Goal: Information Seeking & Learning: Learn about a topic

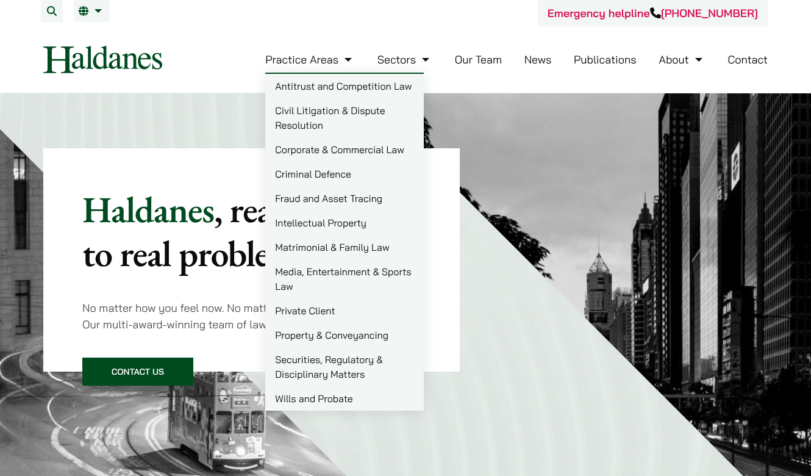
click at [493, 60] on link "Our Team" at bounding box center [478, 59] width 47 height 14
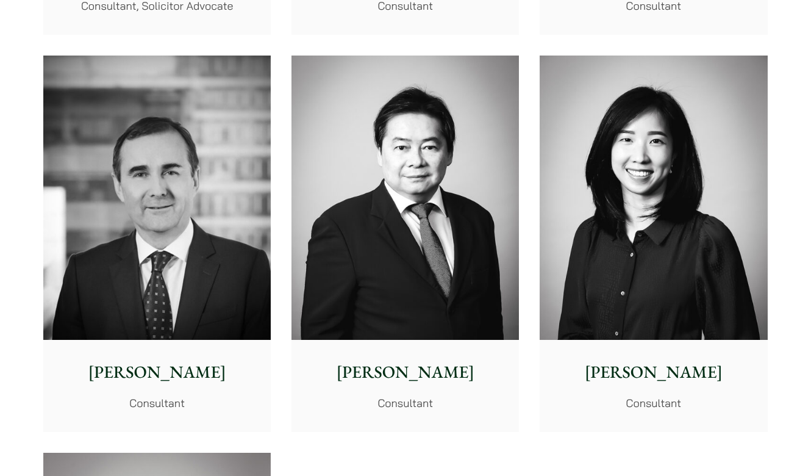
scroll to position [6299, 0]
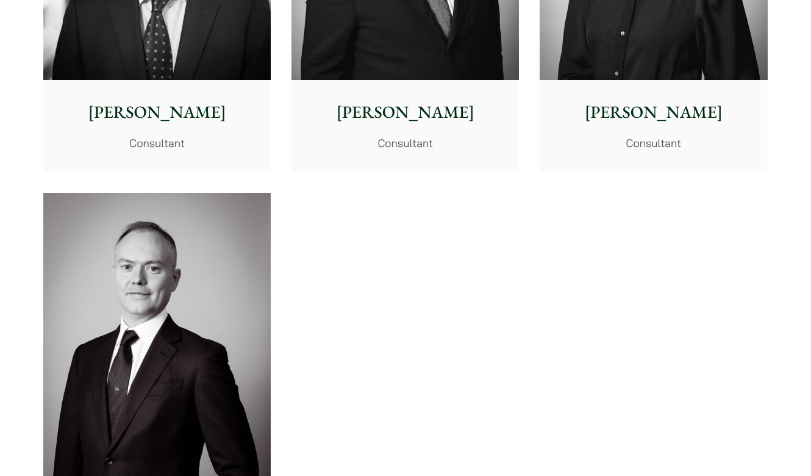
click at [680, 99] on p "Emma Fok" at bounding box center [654, 112] width 208 height 26
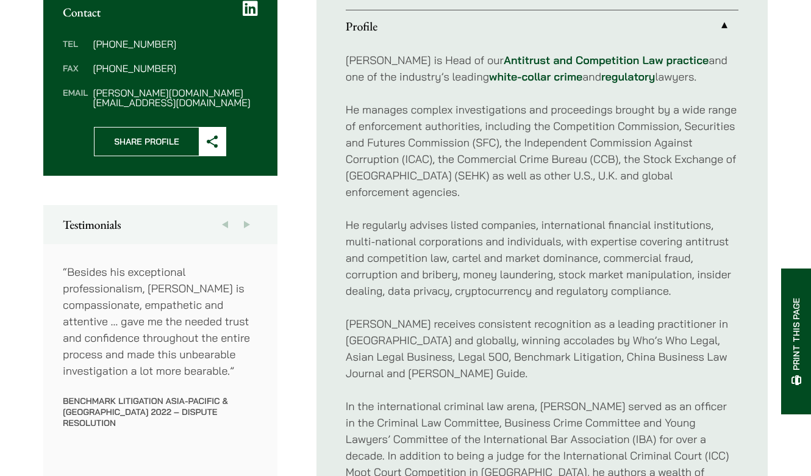
scroll to position [576, 0]
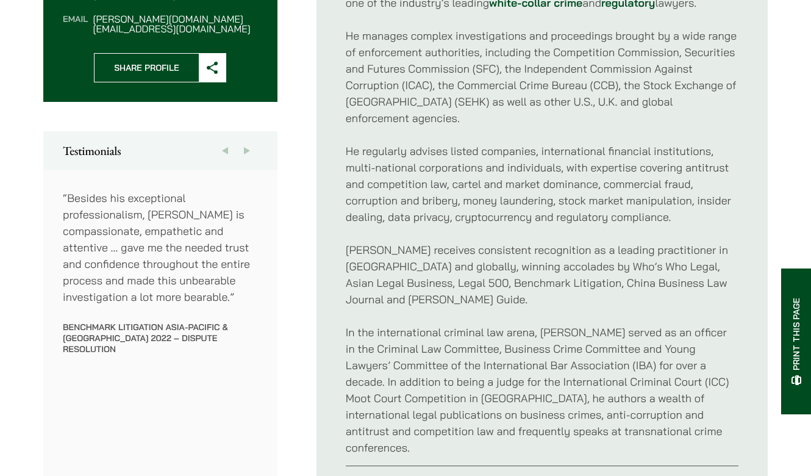
click at [509, 466] on link "Read more" at bounding box center [542, 482] width 393 height 32
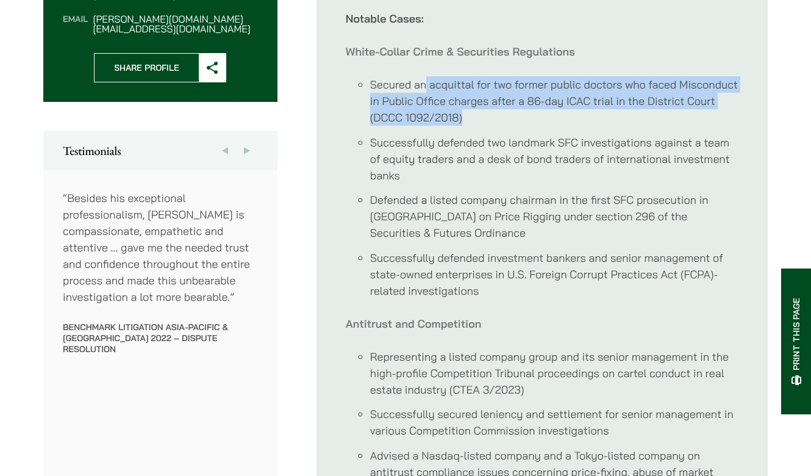
drag, startPoint x: 425, startPoint y: 71, endPoint x: 586, endPoint y: 95, distance: 162.9
click at [586, 95] on li "Secured an acquittal for two former public doctors who faced Misconduct in Publ…" at bounding box center [554, 100] width 369 height 49
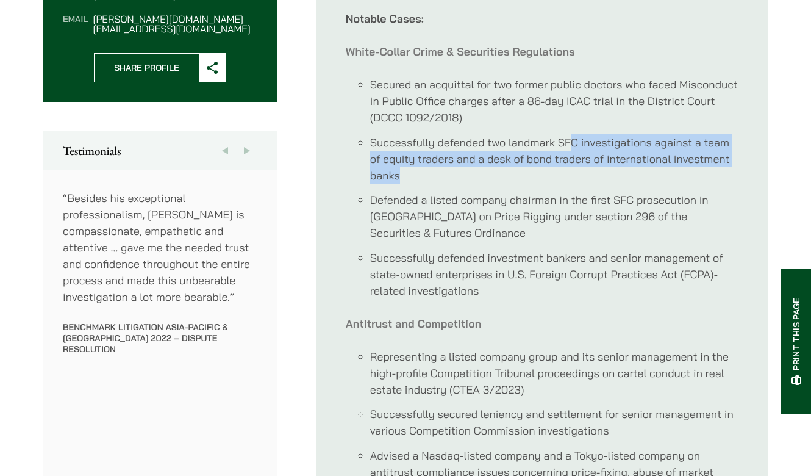
drag, startPoint x: 593, startPoint y: 130, endPoint x: 701, endPoint y: 155, distance: 110.8
click at [701, 155] on li "Successfully defended two landmark SFC investigations against a team of equity …" at bounding box center [554, 158] width 369 height 49
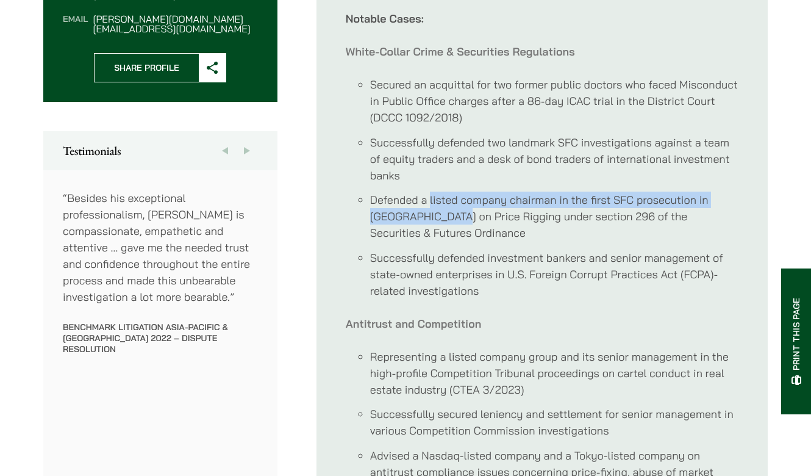
drag, startPoint x: 462, startPoint y: 182, endPoint x: 430, endPoint y: 206, distance: 39.8
click at [430, 206] on li "Defended a listed company chairman in the first SFC prosecution in Hong Kong on…" at bounding box center [554, 216] width 369 height 49
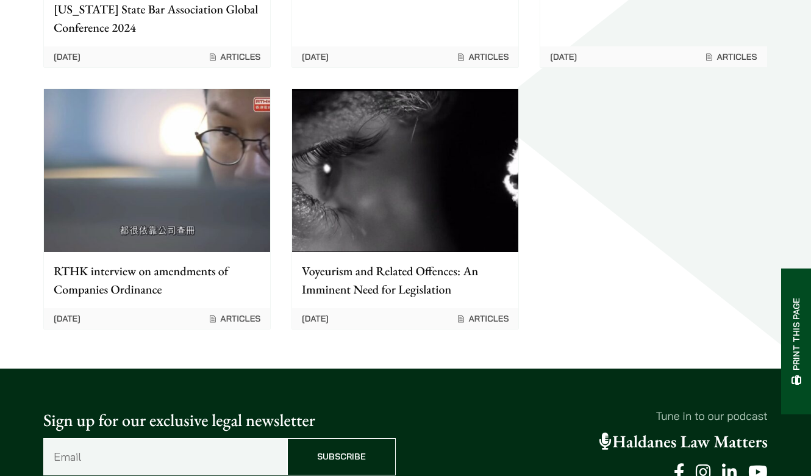
scroll to position [2353, 0]
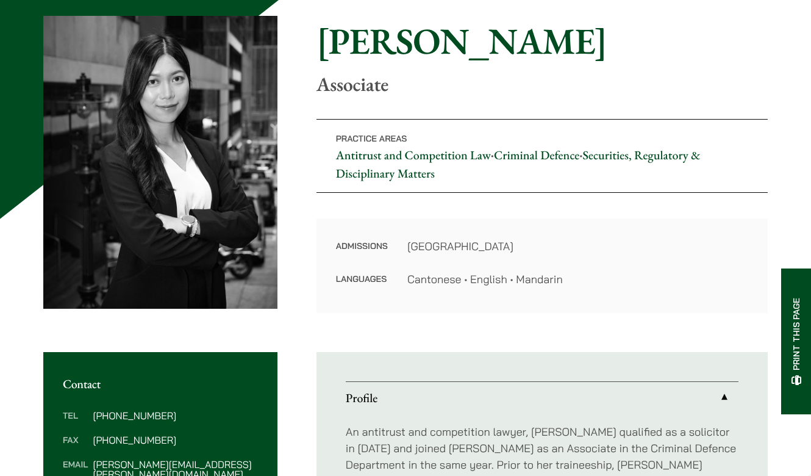
scroll to position [527, 0]
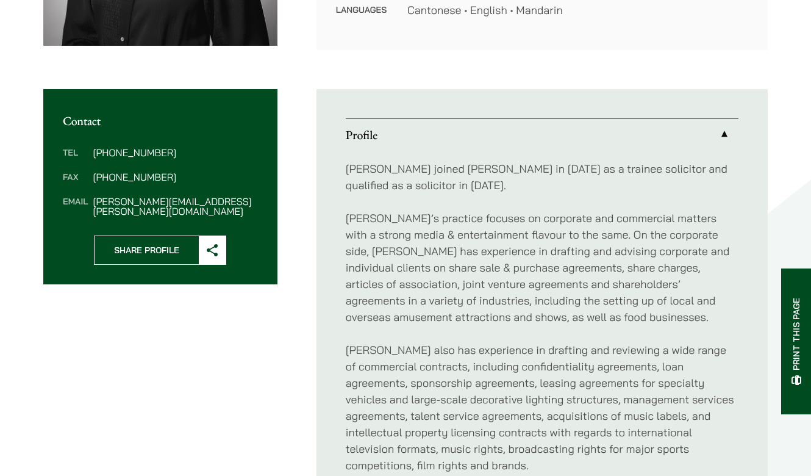
scroll to position [767, 0]
